Goal: Information Seeking & Learning: Learn about a topic

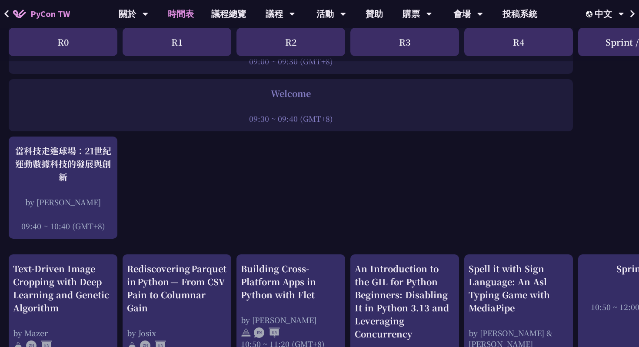
scroll to position [177, 0]
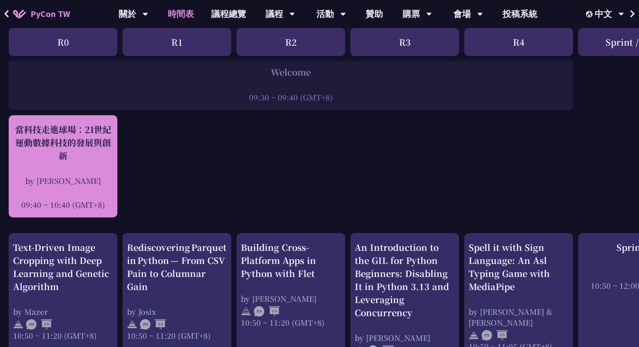
click at [69, 181] on div "by [PERSON_NAME]" at bounding box center [63, 180] width 100 height 11
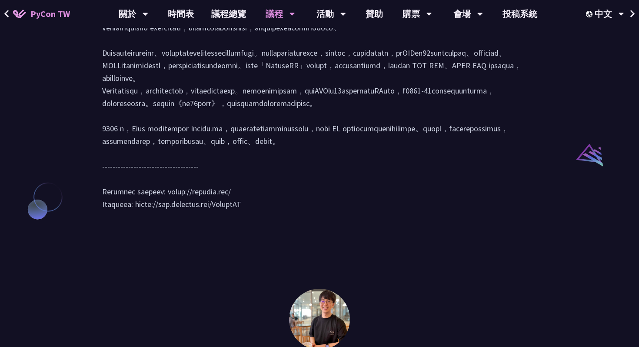
scroll to position [857, 0]
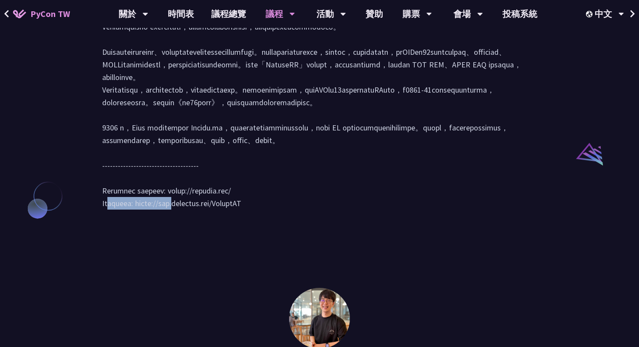
drag, startPoint x: 225, startPoint y: 267, endPoint x: 162, endPoint y: 267, distance: 62.6
click at [162, 218] on div at bounding box center [319, 113] width 435 height 210
copy div "[URL][DOMAIN_NAME]"
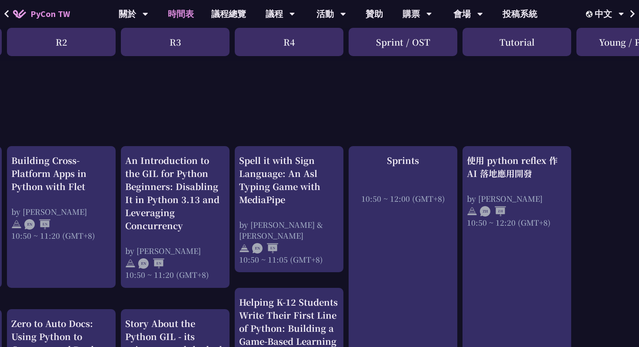
scroll to position [272, 230]
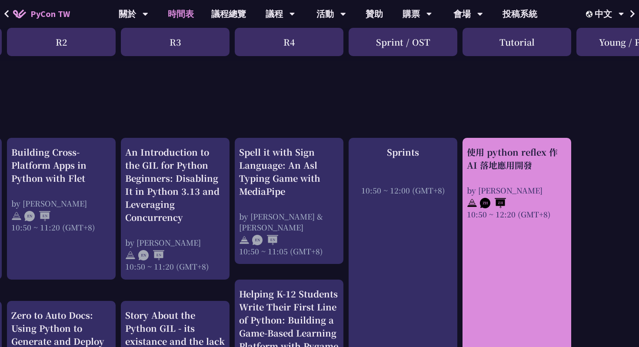
click at [488, 207] on img at bounding box center [493, 203] width 26 height 10
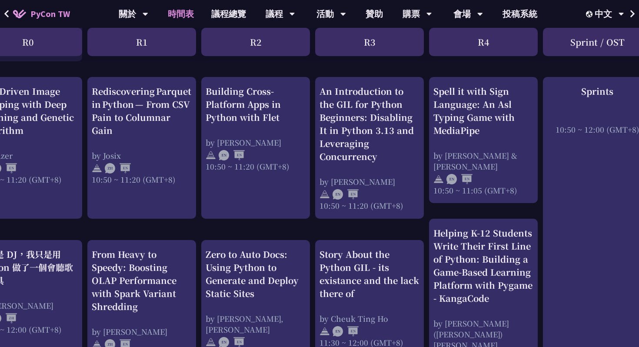
scroll to position [338, 35]
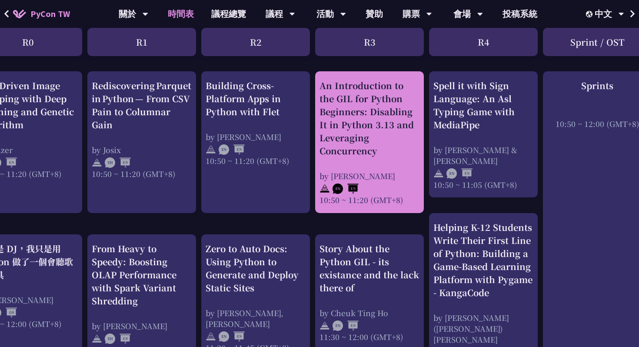
click at [386, 159] on div "An Introduction to the GIL for Python Beginners: Disabling It in Python 3.13 an…" at bounding box center [370, 142] width 100 height 126
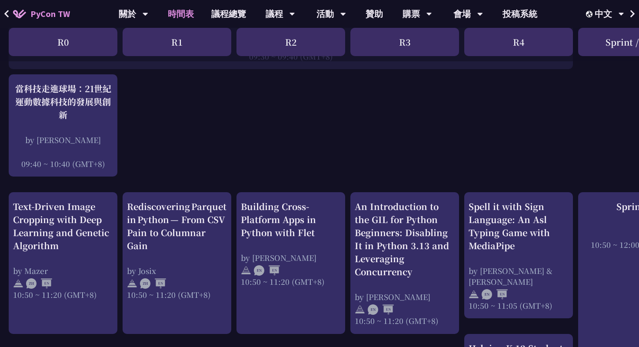
scroll to position [218, 0]
